Goal: Find specific page/section: Find specific page/section

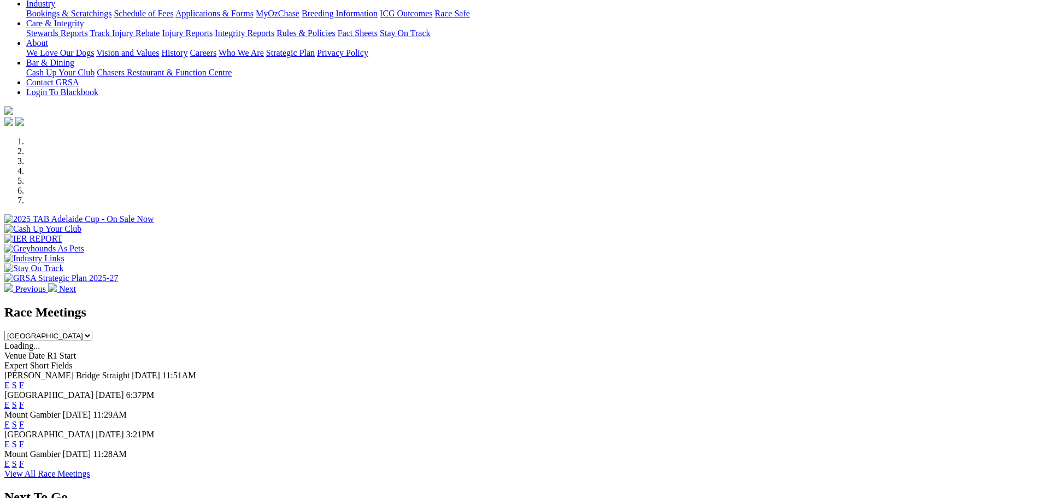
scroll to position [219, 0]
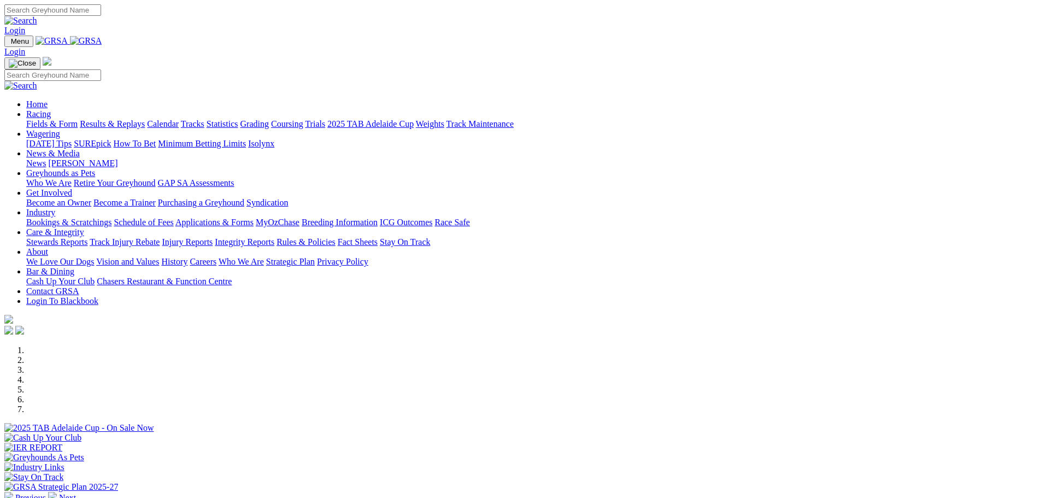
scroll to position [273, 0]
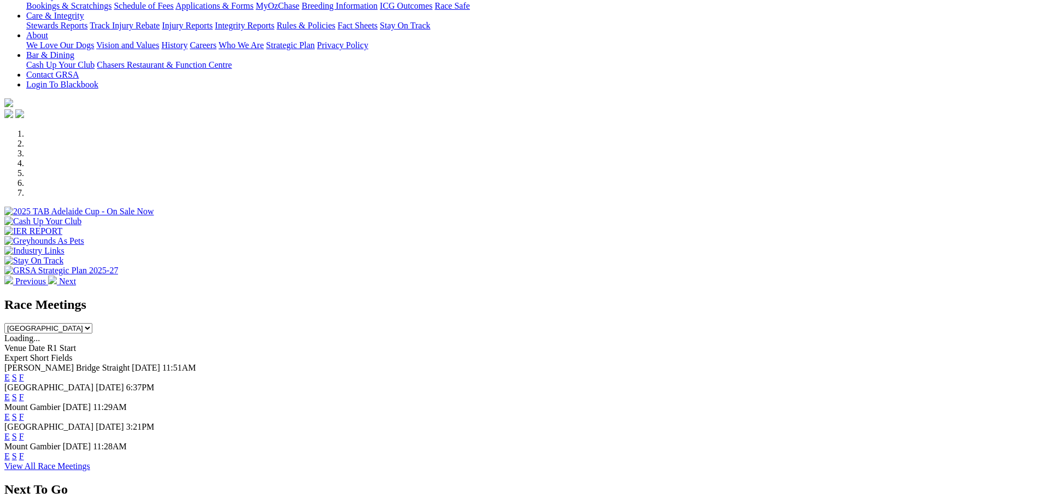
scroll to position [219, 0]
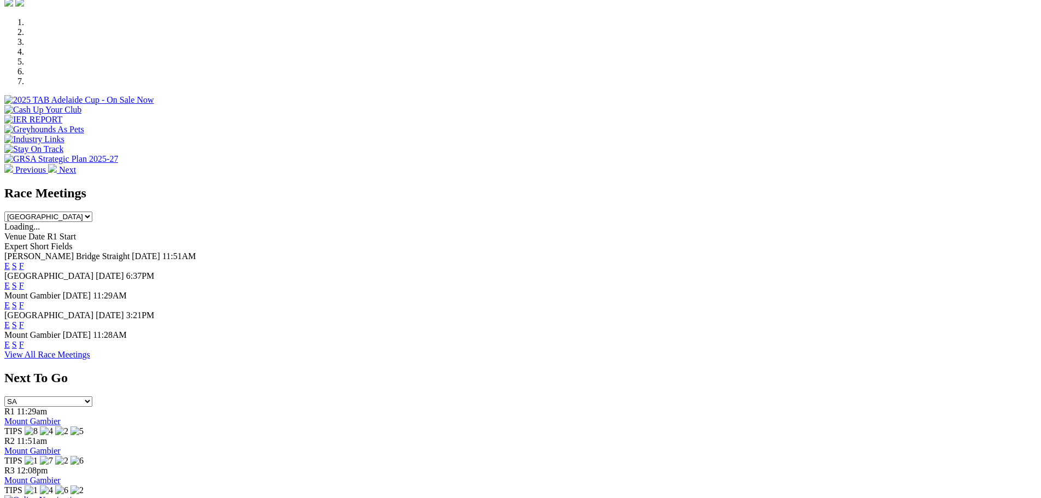
scroll to position [383, 0]
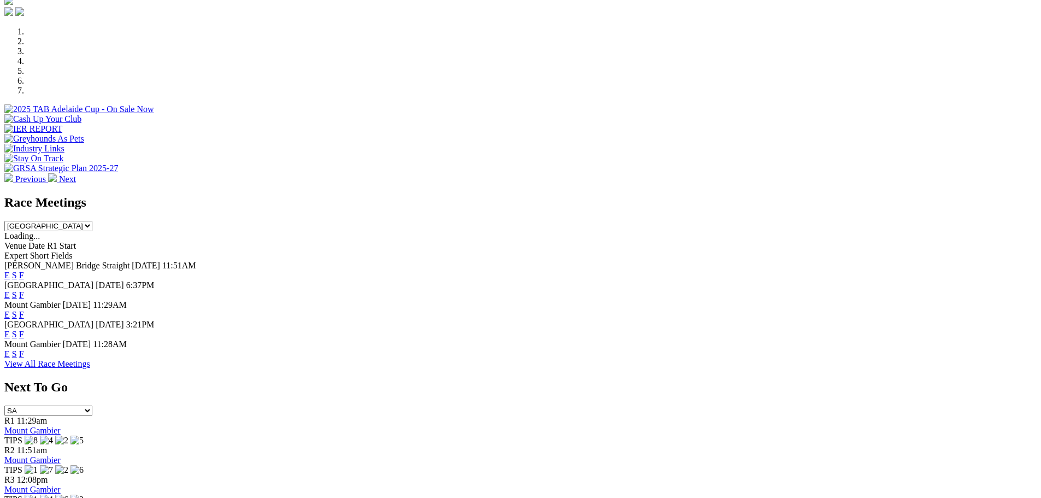
scroll to position [437, 0]
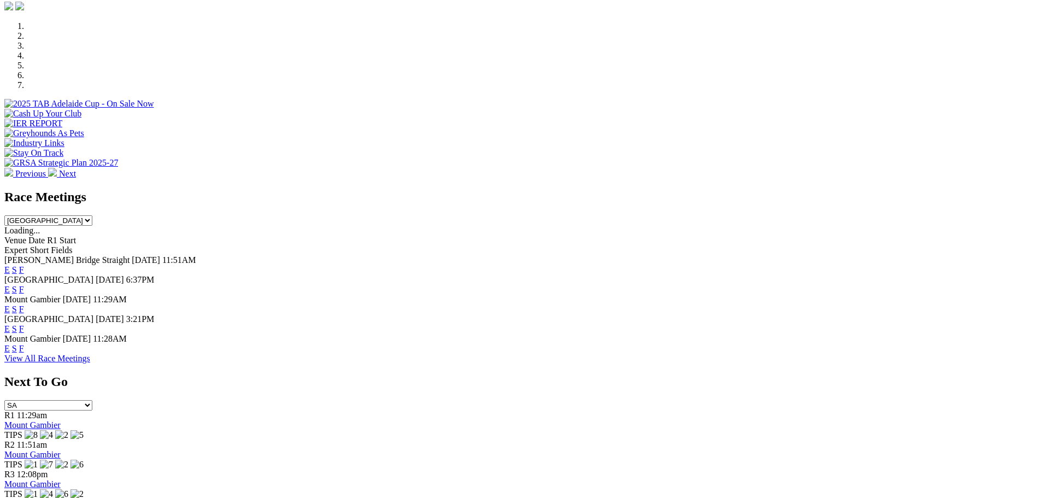
scroll to position [328, 0]
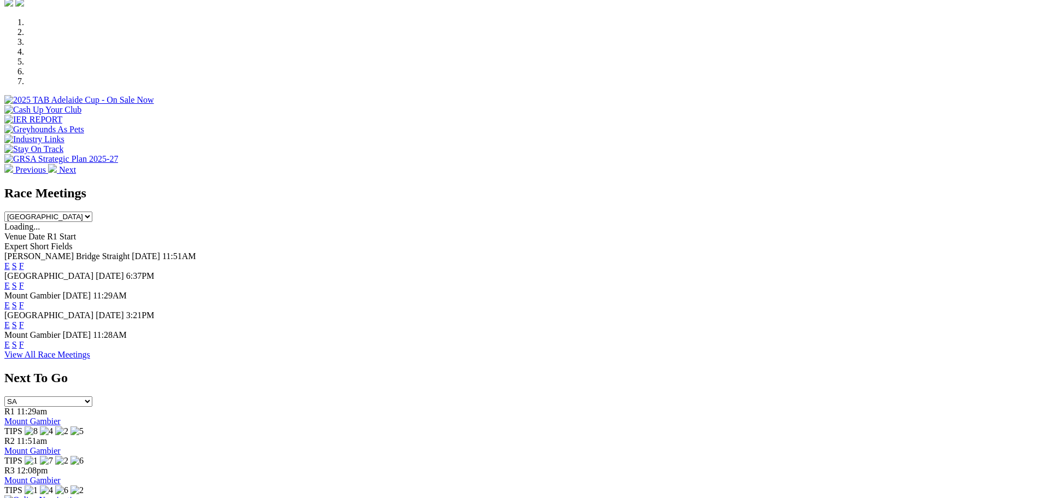
click at [24, 320] on link "F" at bounding box center [21, 324] width 5 height 9
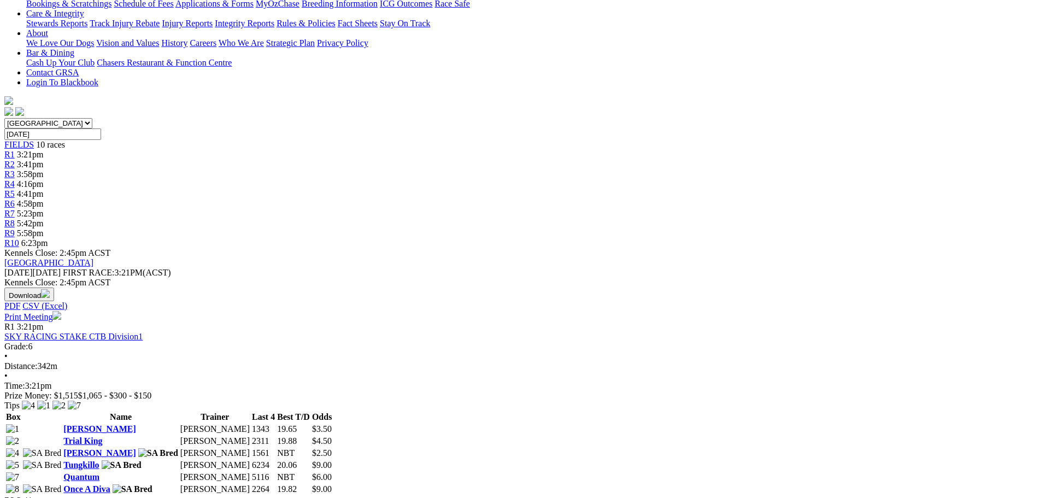
scroll to position [164, 0]
